Goal: Information Seeking & Learning: Check status

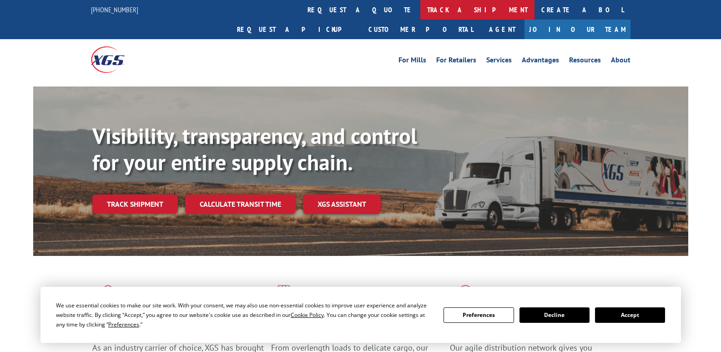
click at [420, 6] on link "track a shipment" at bounding box center [477, 10] width 114 height 20
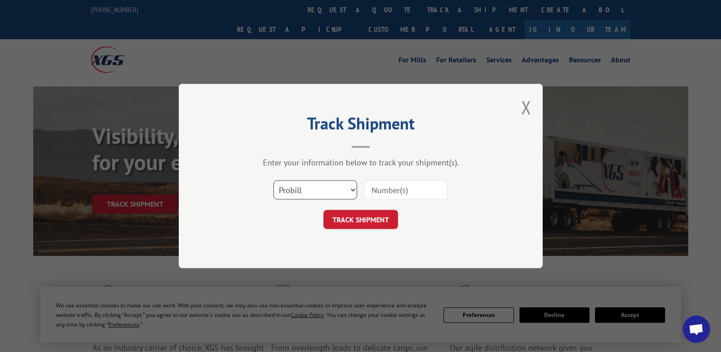
click at [318, 190] on select "Select category... Probill BOL PO" at bounding box center [315, 189] width 84 height 19
select select "bol"
click at [273, 180] on select "Select category... Probill BOL PO" at bounding box center [315, 189] width 84 height 19
click at [387, 193] on input at bounding box center [406, 189] width 84 height 19
type input "372978"
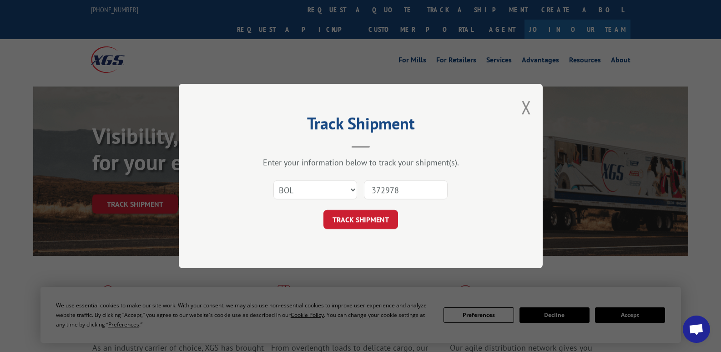
click at [373, 216] on button "TRACK SHIPMENT" at bounding box center [360, 219] width 75 height 19
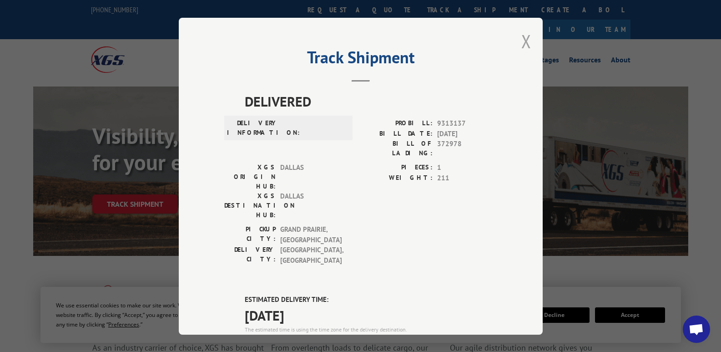
click at [523, 39] on button "Close modal" at bounding box center [526, 41] width 10 height 24
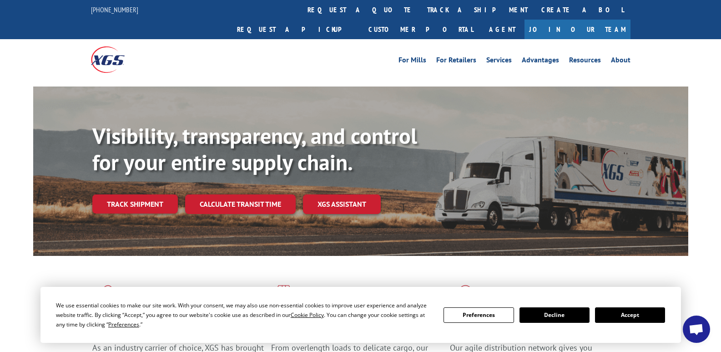
click at [420, 8] on link "track a shipment" at bounding box center [477, 10] width 114 height 20
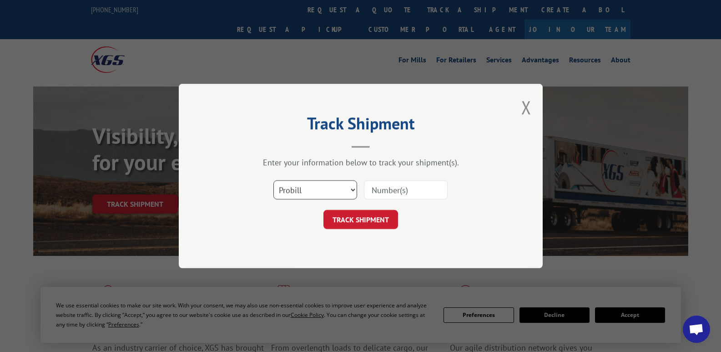
click at [310, 185] on select "Select category... Probill BOL PO" at bounding box center [315, 189] width 84 height 19
select select "po"
click at [273, 180] on select "Select category... Probill BOL PO" at bounding box center [315, 189] width 84 height 19
click at [390, 188] on input at bounding box center [406, 189] width 84 height 19
type input "W052025ZEK"
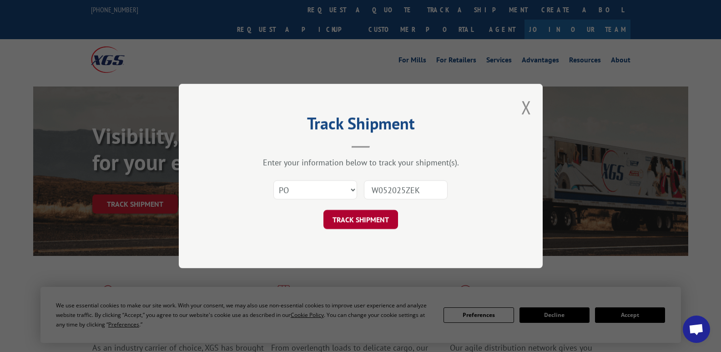
click at [373, 222] on button "TRACK SHIPMENT" at bounding box center [360, 219] width 75 height 19
